Goal: Use online tool/utility: Utilize a website feature to perform a specific function

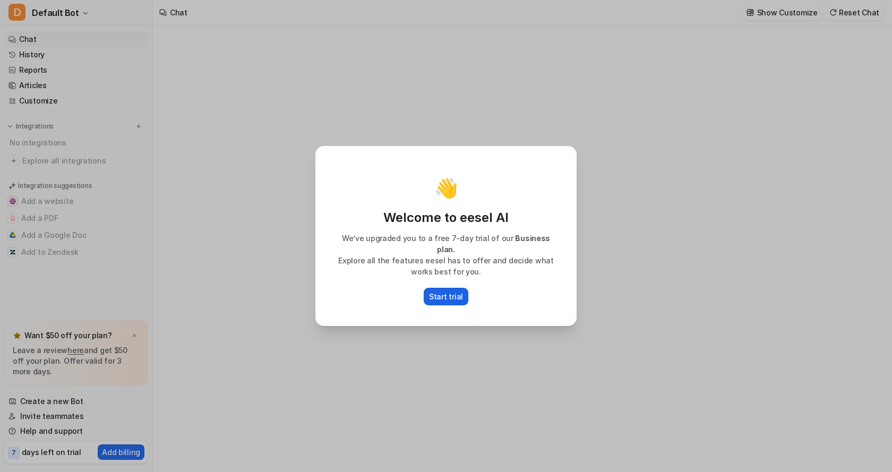
click at [451, 296] on p "Start trial" at bounding box center [446, 296] width 34 height 11
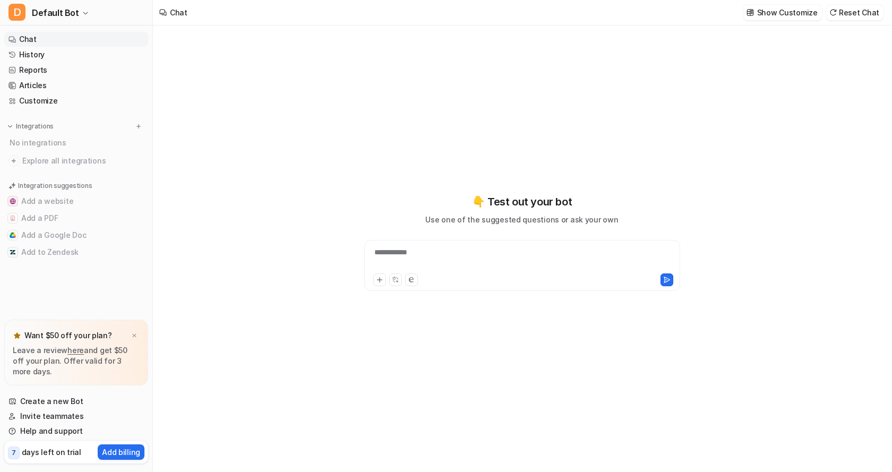
type textarea "**********"
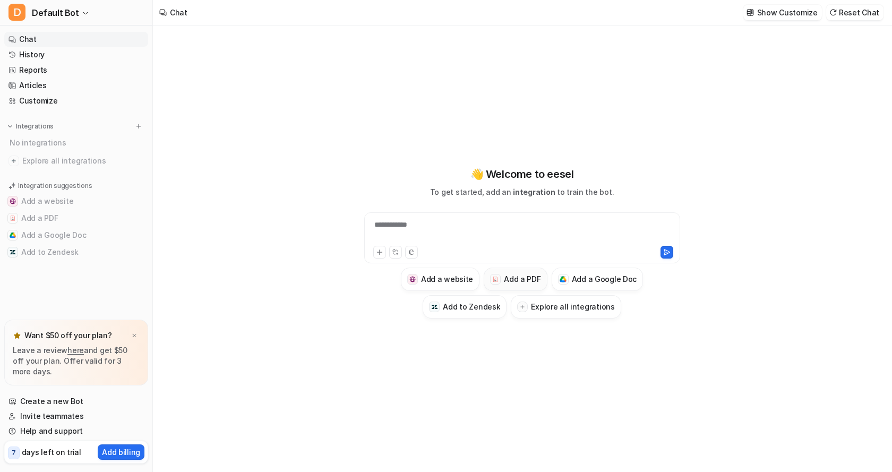
click at [535, 279] on h3 "Add a PDF" at bounding box center [522, 278] width 37 height 11
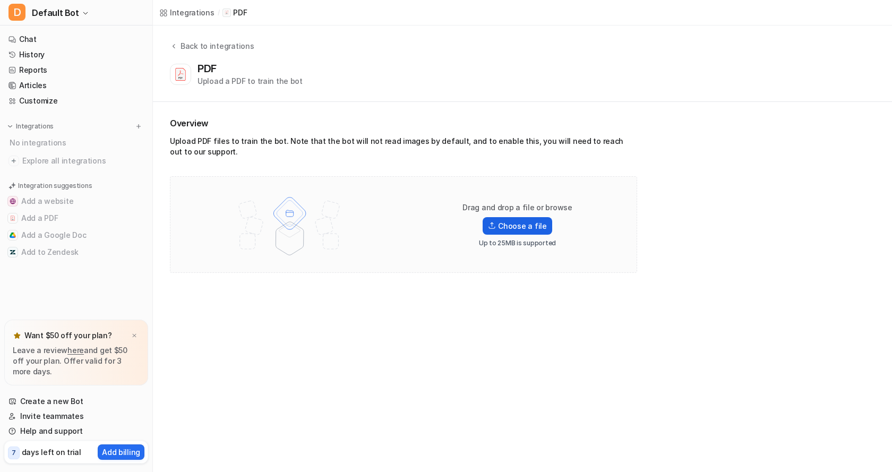
click at [541, 222] on label "Choose a file" at bounding box center [517, 226] width 69 height 18
click at [0, 0] on input "Choose a file" at bounding box center [0, 0] width 0 height 0
click at [127, 301] on div "1 task completed" at bounding box center [76, 301] width 142 height 20
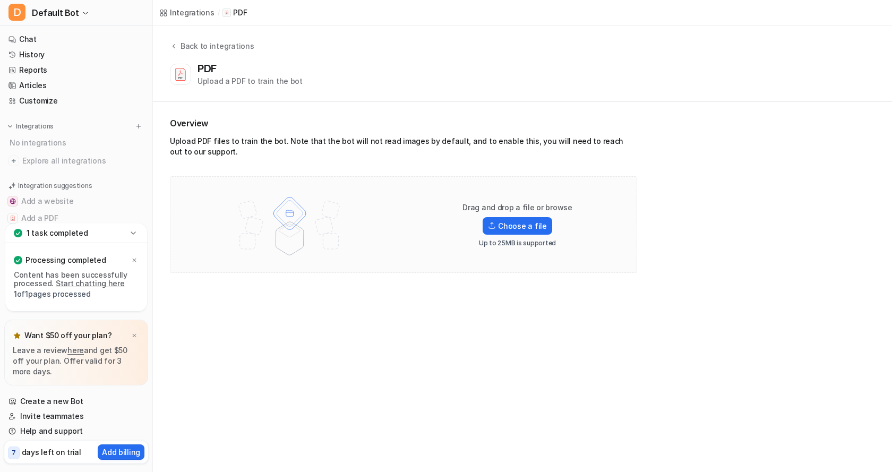
click at [74, 285] on link "Start chatting here" at bounding box center [90, 283] width 69 height 9
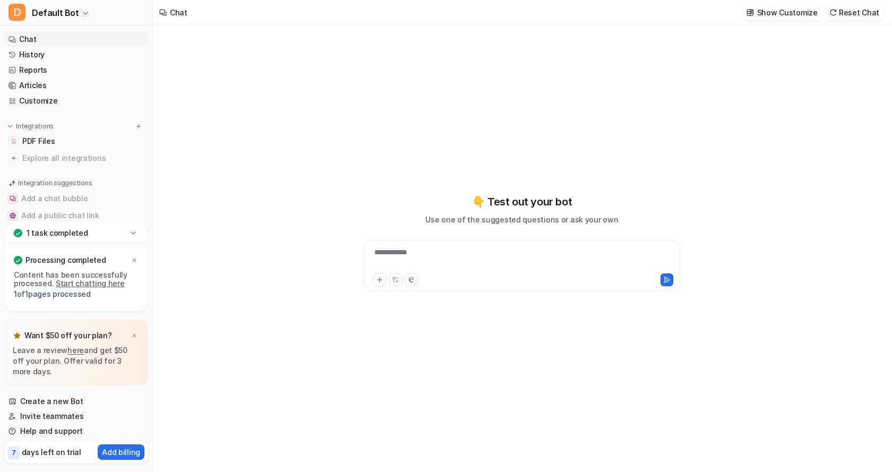
click at [41, 257] on p "Processing completed" at bounding box center [65, 260] width 80 height 11
click at [75, 229] on p "1 task completed" at bounding box center [58, 233] width 62 height 11
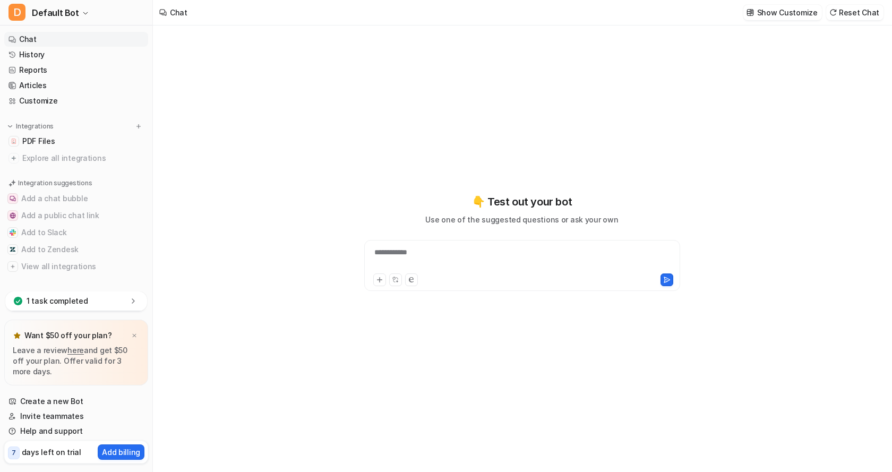
click at [46, 303] on p "1 task completed" at bounding box center [58, 301] width 62 height 11
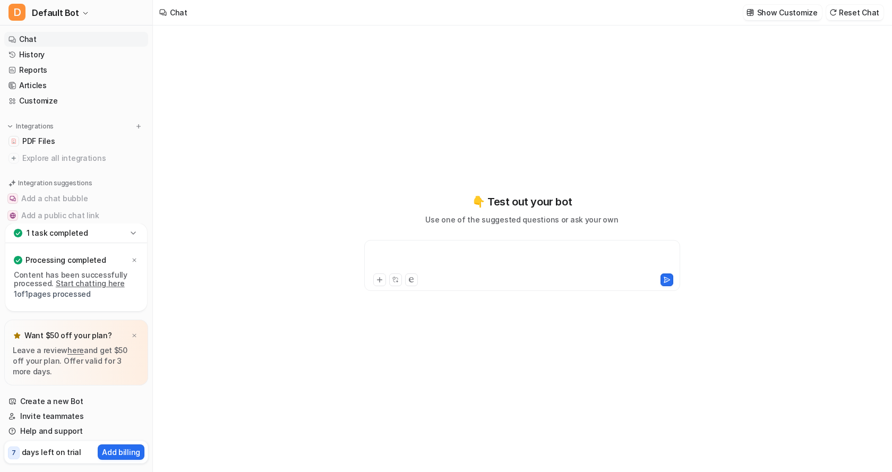
click at [386, 254] on div at bounding box center [522, 259] width 311 height 24
click at [666, 280] on icon at bounding box center [666, 279] width 7 height 7
